Goal: Check status: Check status

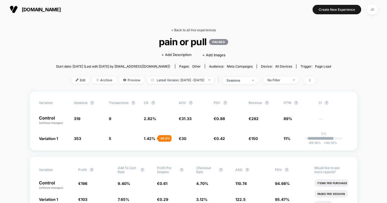
click at [174, 31] on link "< Back to all live experiences" at bounding box center [193, 30] width 45 height 4
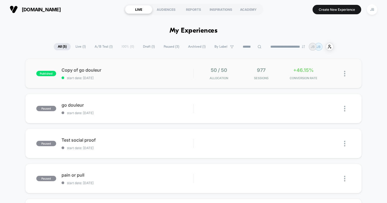
click at [96, 78] on span "start date: [DATE]" at bounding box center [128, 78] width 132 height 4
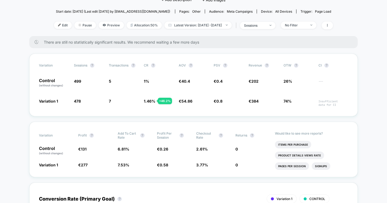
scroll to position [55, 0]
click at [197, 24] on span "Latest Version: [DATE] - [DATE]" at bounding box center [197, 24] width 67 height 7
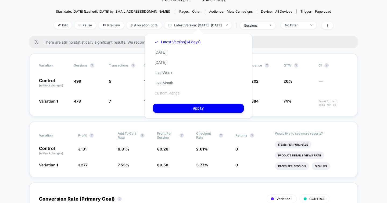
click at [164, 94] on button "Custom Range" at bounding box center [167, 93] width 28 height 5
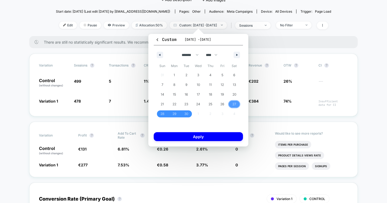
click at [235, 102] on span "27" at bounding box center [234, 104] width 4 height 10
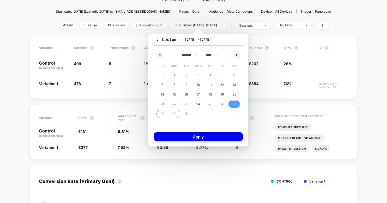
click at [173, 115] on span "29" at bounding box center [174, 114] width 4 height 10
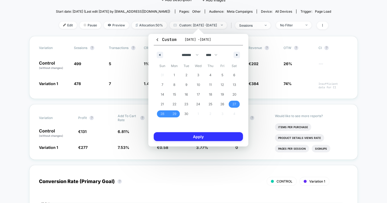
click at [178, 137] on button "Apply" at bounding box center [198, 136] width 89 height 9
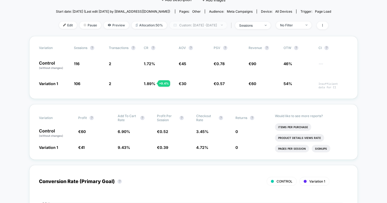
click at [190, 25] on span "Custom: [DATE] - [DATE]" at bounding box center [198, 24] width 57 height 7
select select "*"
select select "****"
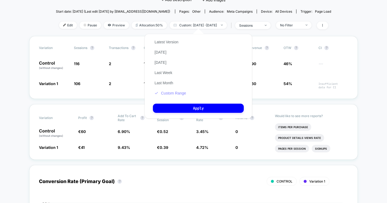
click at [172, 91] on button "Custom Range" at bounding box center [170, 93] width 35 height 5
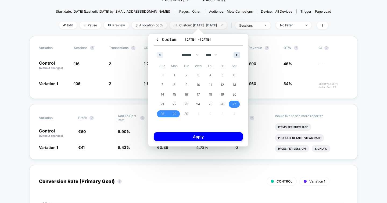
click at [236, 55] on button "button" at bounding box center [236, 55] width 6 height 6
select select "*"
click at [224, 83] on span "10" at bounding box center [222, 84] width 12 height 7
click at [199, 84] on span "8" at bounding box center [198, 85] width 2 height 10
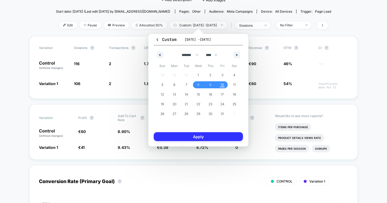
click at [202, 137] on button "Apply" at bounding box center [198, 136] width 89 height 9
